Goal: Find specific fact: Find contact information

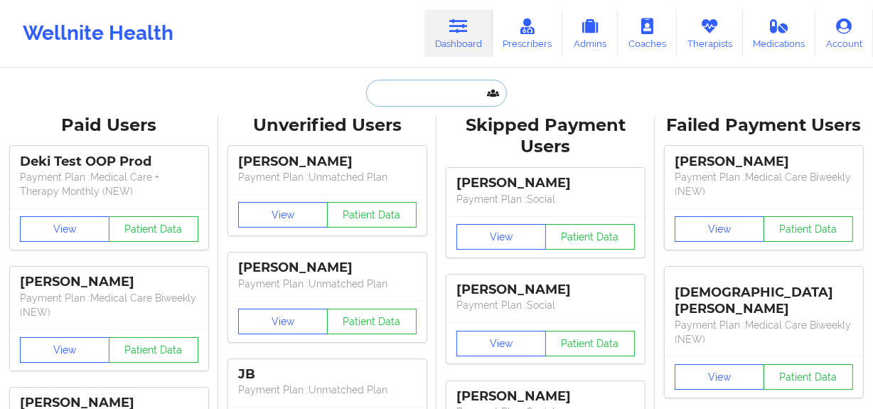
click at [399, 92] on input "text" at bounding box center [436, 93] width 141 height 27
paste input "[PERSON_NAME][EMAIL_ADDRESS][PERSON_NAME][DOMAIN_NAME]"
type input "[PERSON_NAME][EMAIL_ADDRESS][PERSON_NAME][DOMAIN_NAME]"
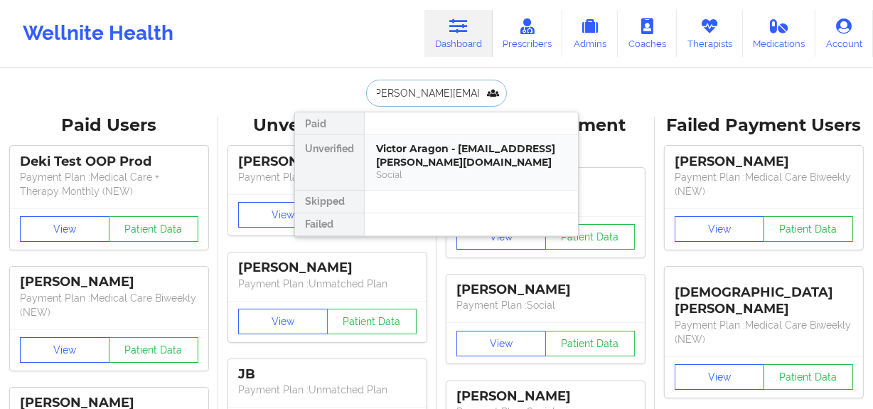
click at [431, 146] on div "Victor Aragon - [EMAIL_ADDRESS][PERSON_NAME][DOMAIN_NAME]" at bounding box center [471, 155] width 190 height 26
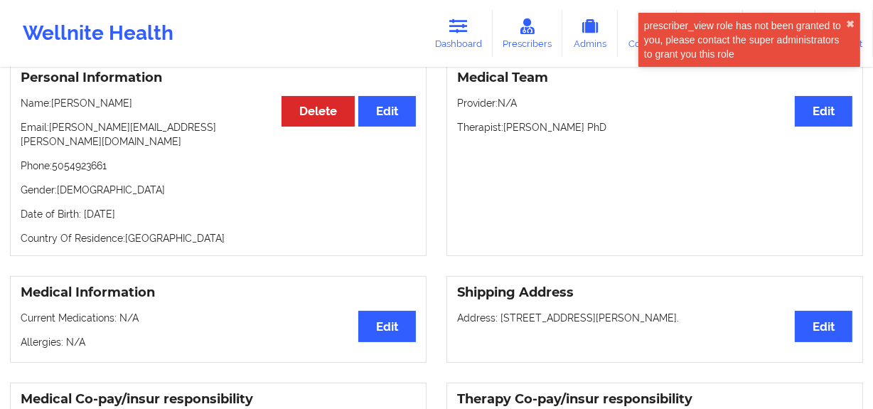
scroll to position [62, 0]
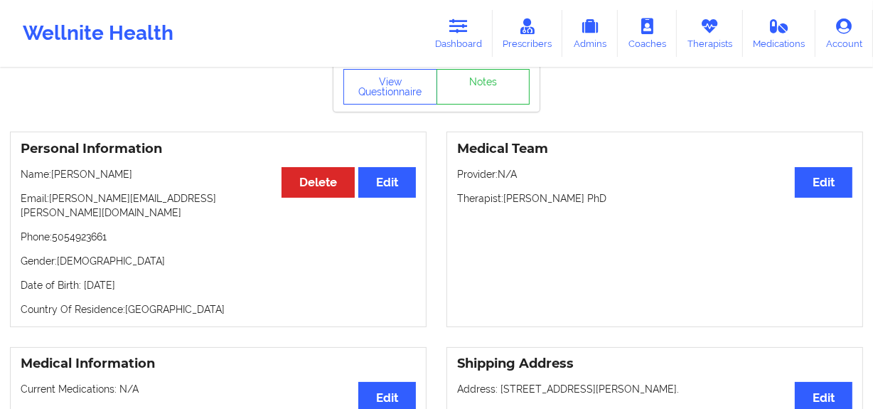
click at [98, 230] on p "Phone: [PHONE_NUMBER]" at bounding box center [218, 237] width 395 height 14
click at [97, 230] on p "Phone: [PHONE_NUMBER]" at bounding box center [218, 237] width 395 height 14
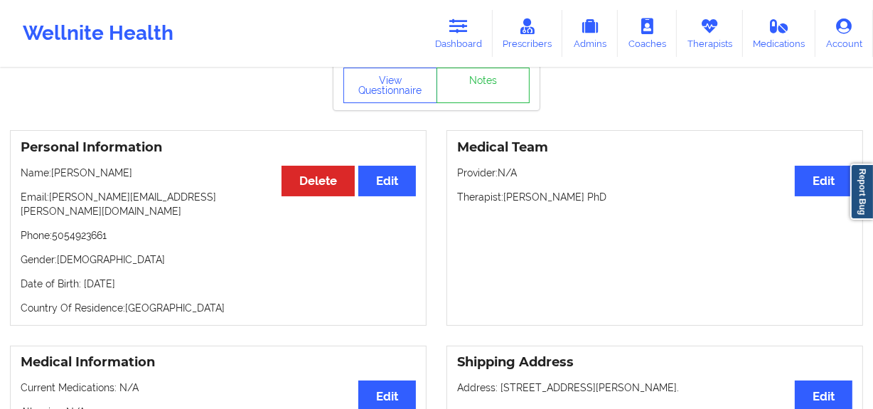
click at [97, 178] on p "Name: [PERSON_NAME]" at bounding box center [218, 173] width 395 height 14
copy p "[PERSON_NAME]"
click at [71, 177] on p "Name: [PERSON_NAME]" at bounding box center [218, 173] width 395 height 14
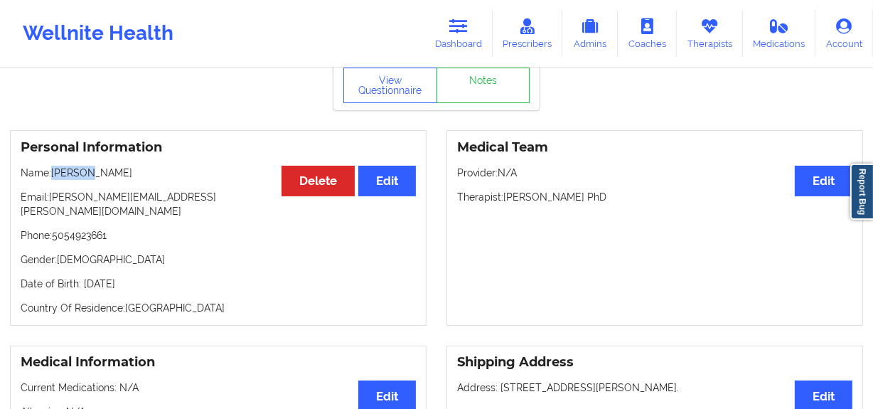
copy p "[PERSON_NAME]"
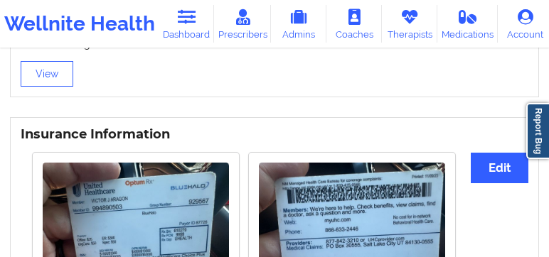
scroll to position [1113, 0]
